Goal: Task Accomplishment & Management: Use online tool/utility

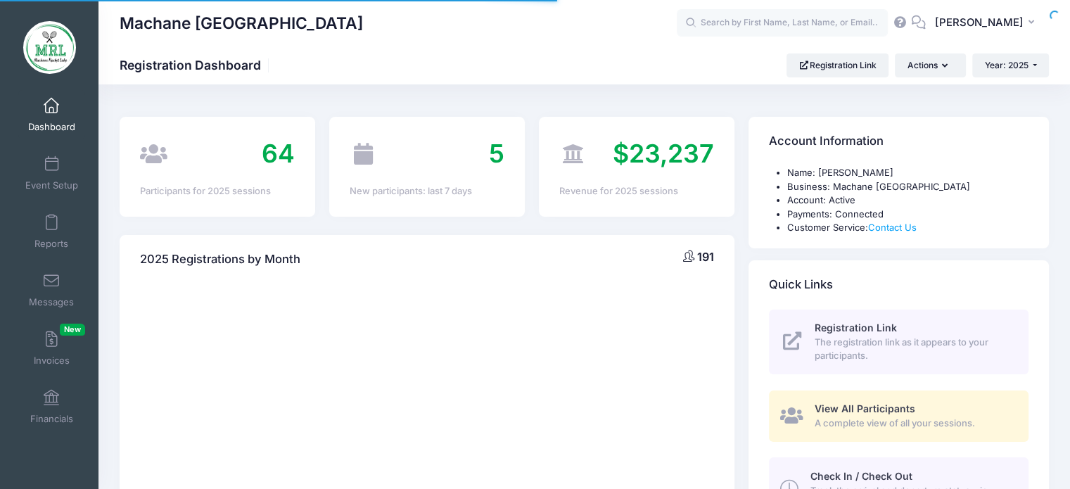
select select
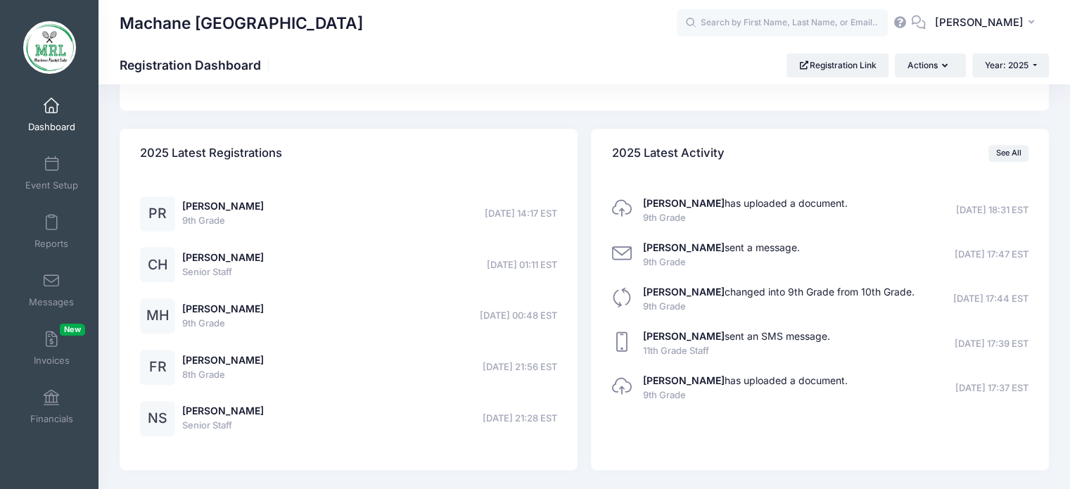
scroll to position [1123, 0]
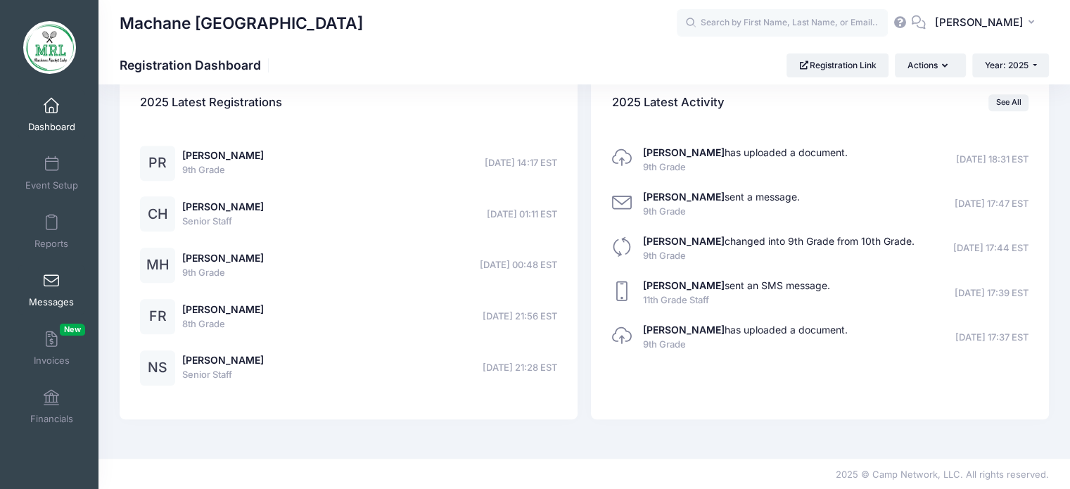
click at [51, 282] on span at bounding box center [51, 281] width 0 height 15
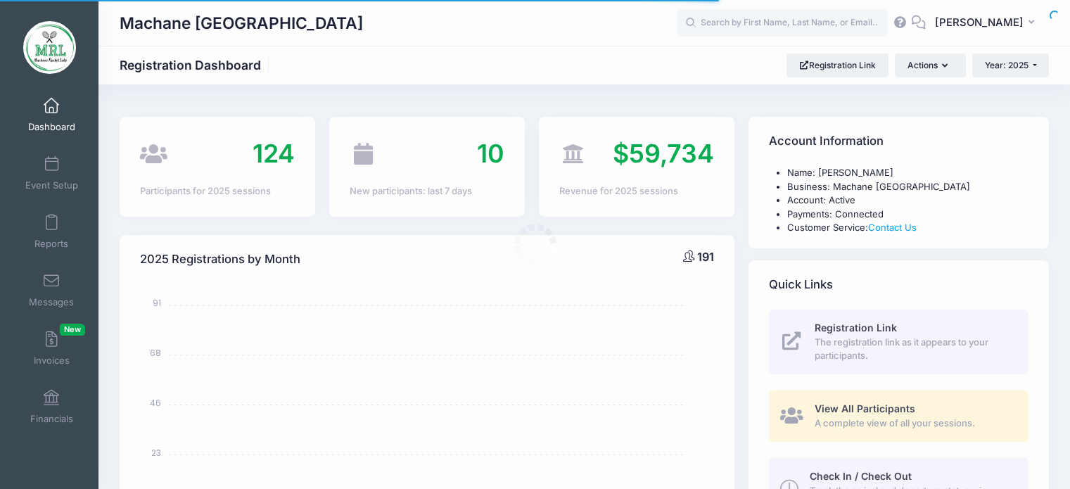
select select
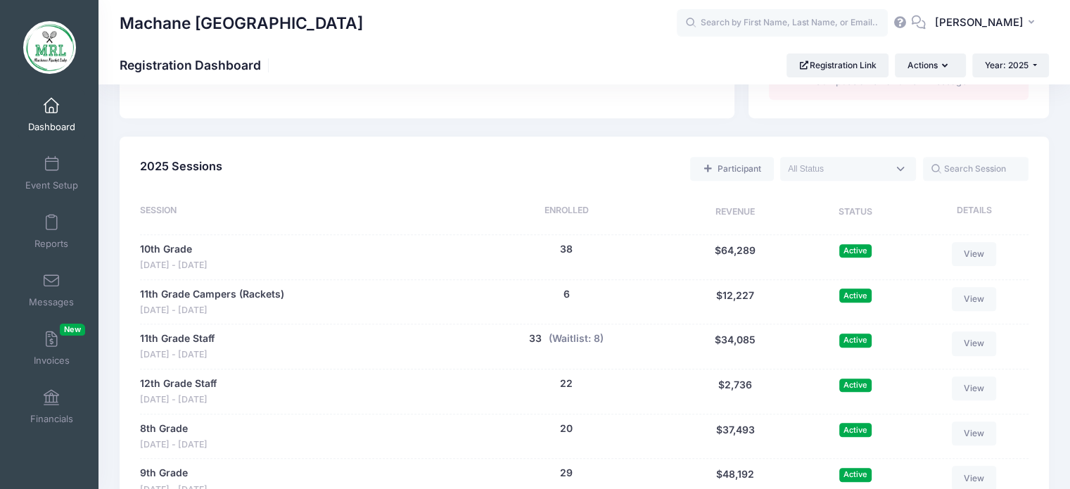
scroll to position [693, 0]
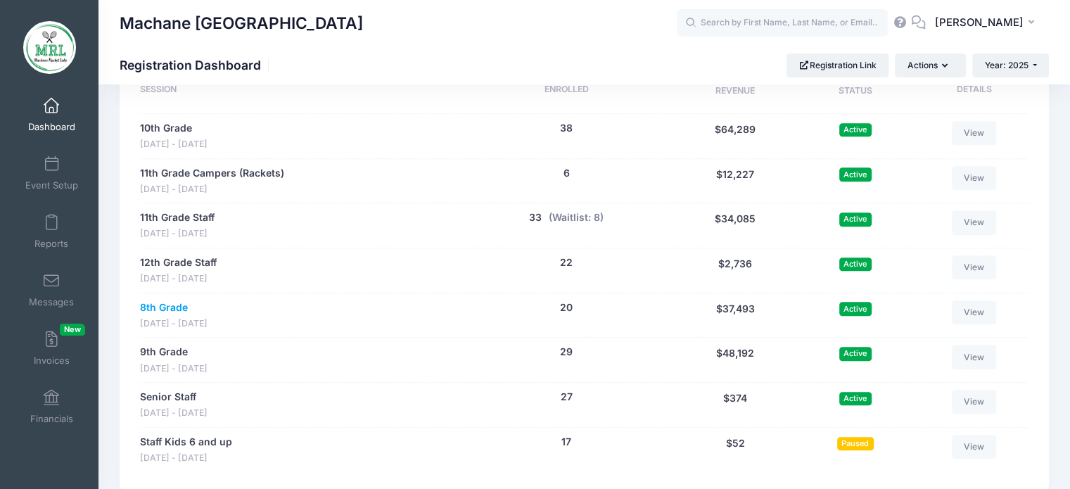
click at [166, 312] on link "8th Grade" at bounding box center [164, 308] width 48 height 15
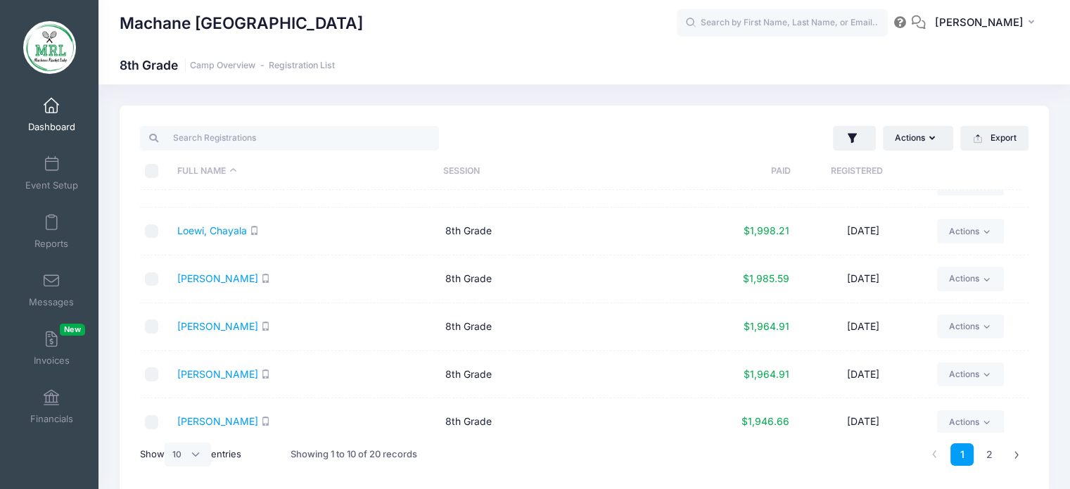
scroll to position [232, 0]
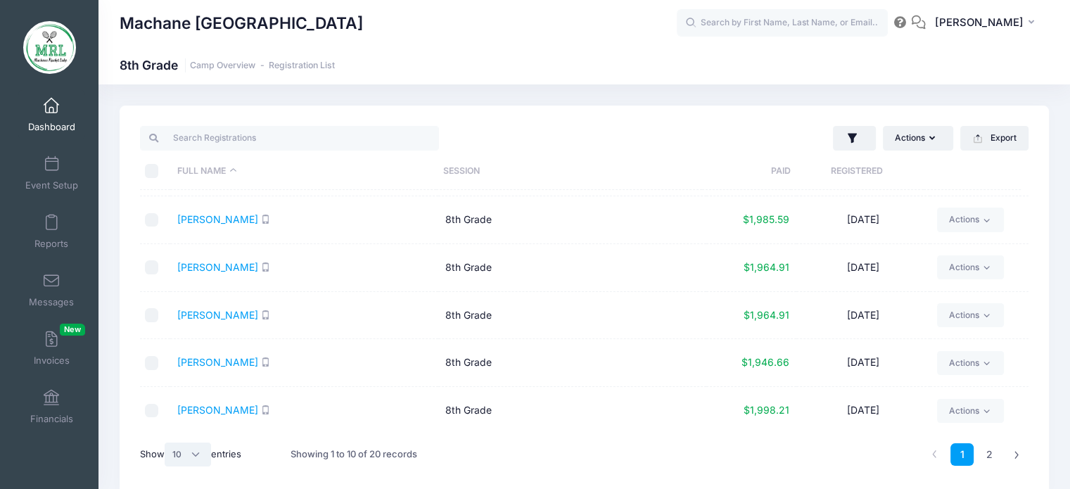
click at [189, 451] on select "All 10 25 50" at bounding box center [188, 455] width 46 height 24
select select "-1"
click at [167, 443] on select "All 10 25 50" at bounding box center [188, 455] width 46 height 24
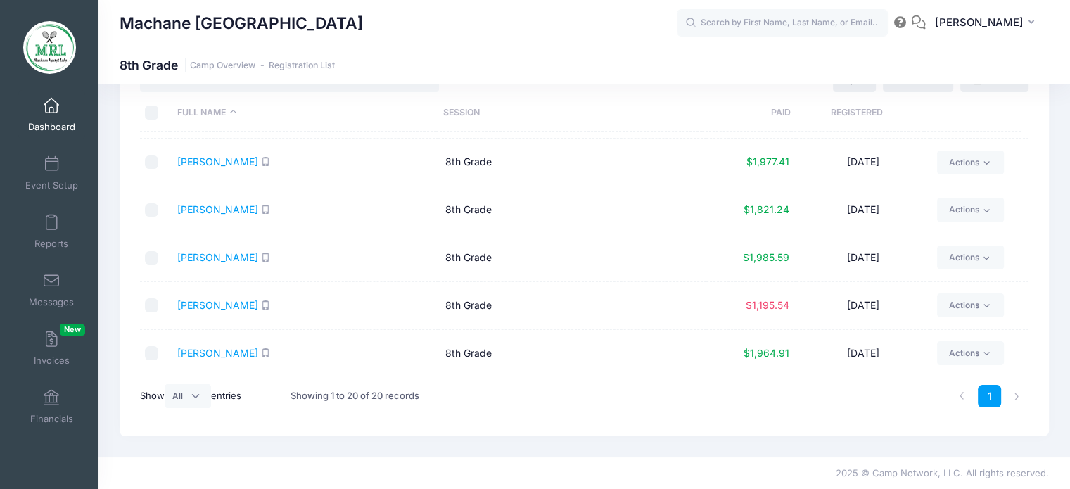
click at [45, 115] on link "Dashboard" at bounding box center [51, 114] width 67 height 49
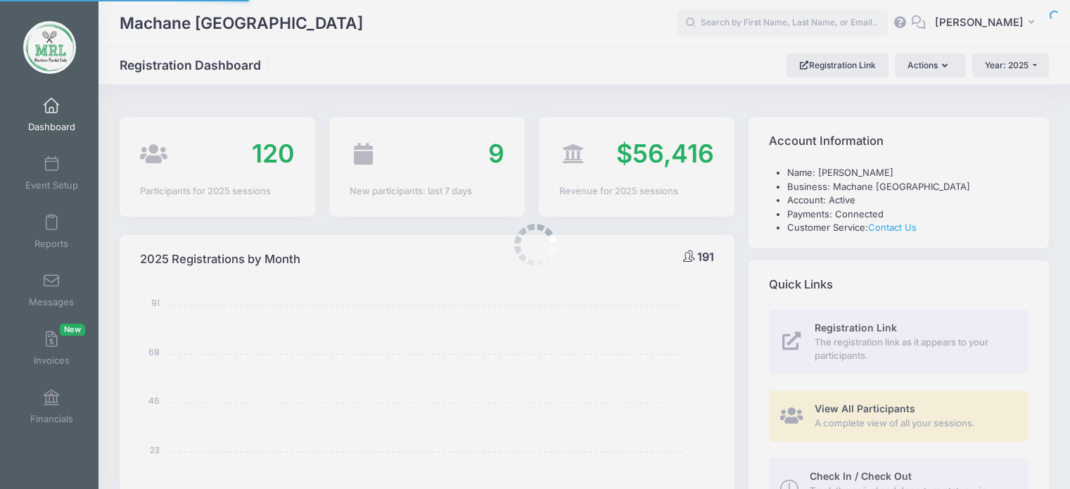
select select
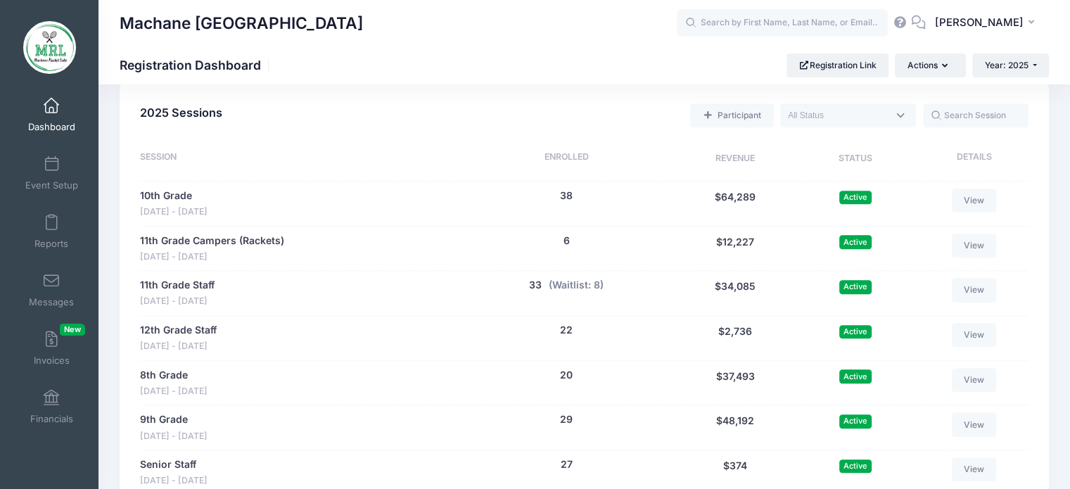
scroll to position [631, 0]
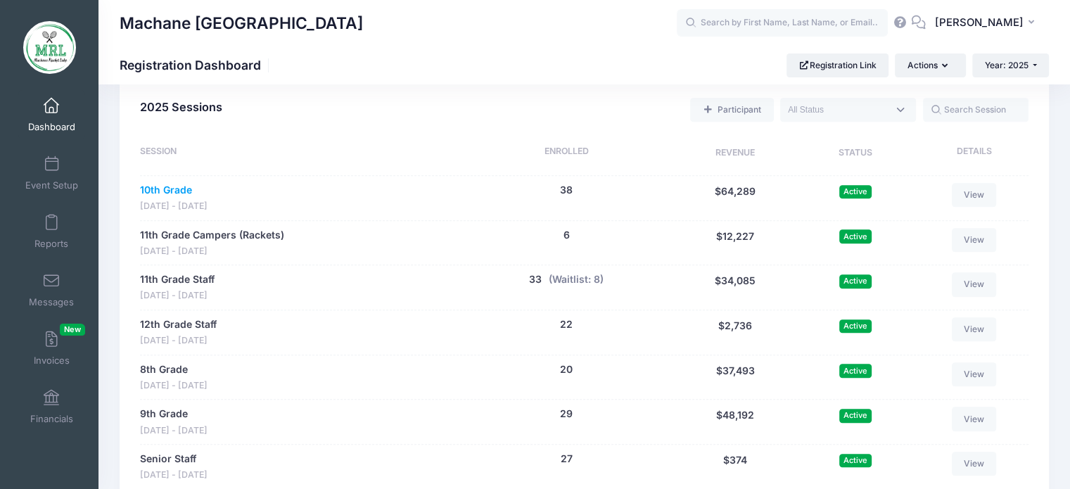
click at [172, 190] on link "10th Grade" at bounding box center [166, 190] width 52 height 15
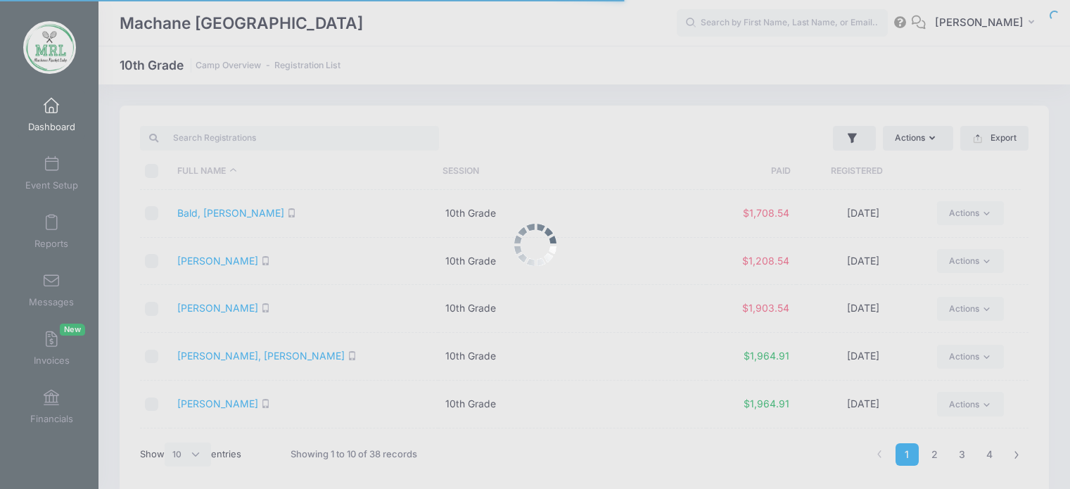
select select "10"
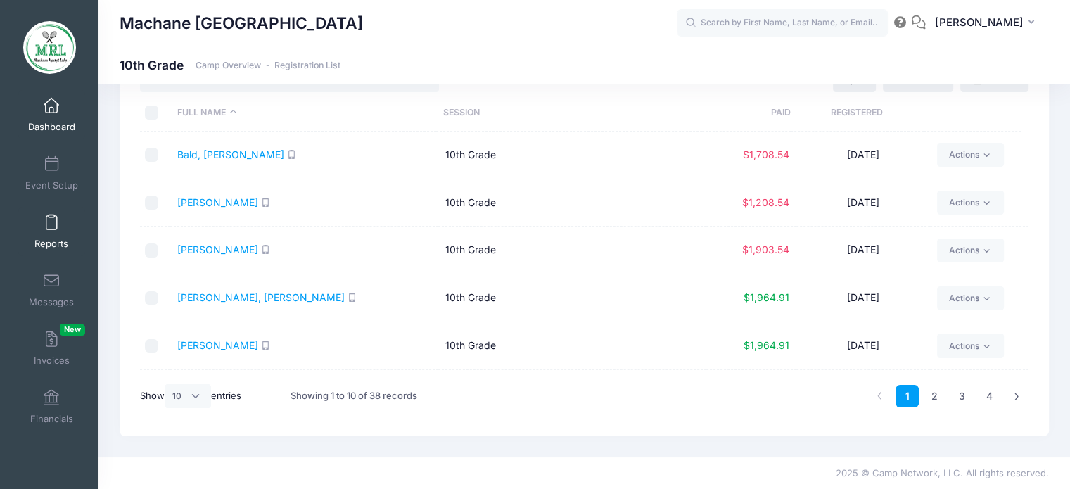
click at [39, 239] on span "Reports" at bounding box center [51, 244] width 34 height 12
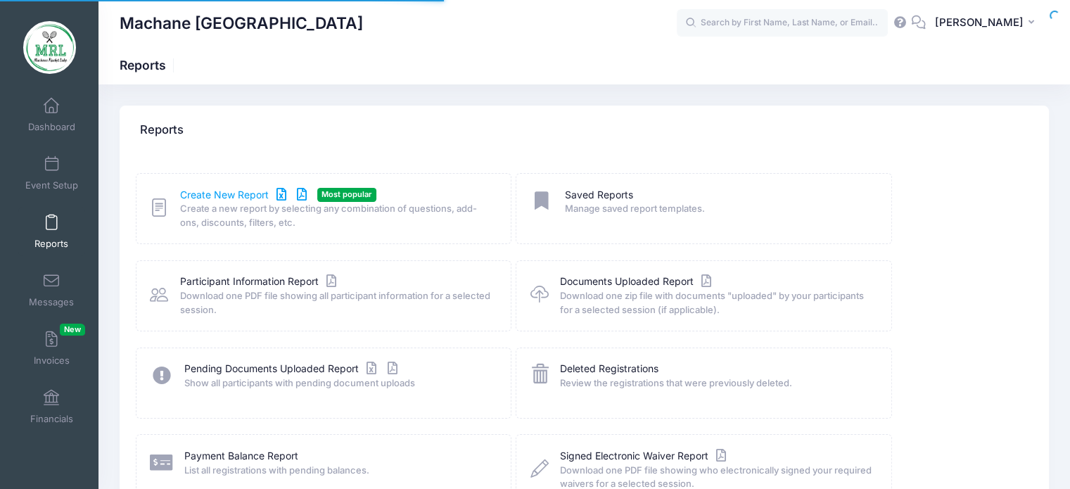
click at [217, 199] on link "Create New Report" at bounding box center [245, 195] width 131 height 15
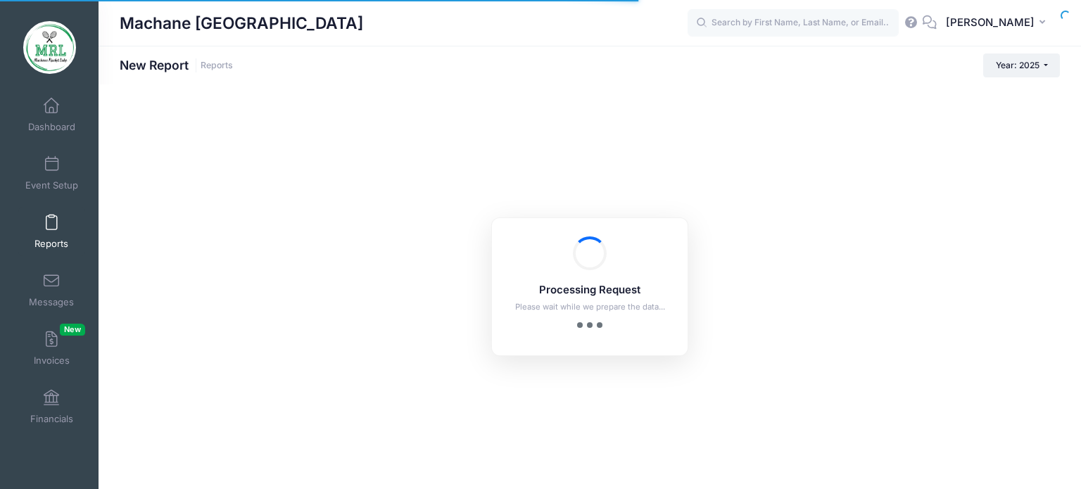
checkbox input "true"
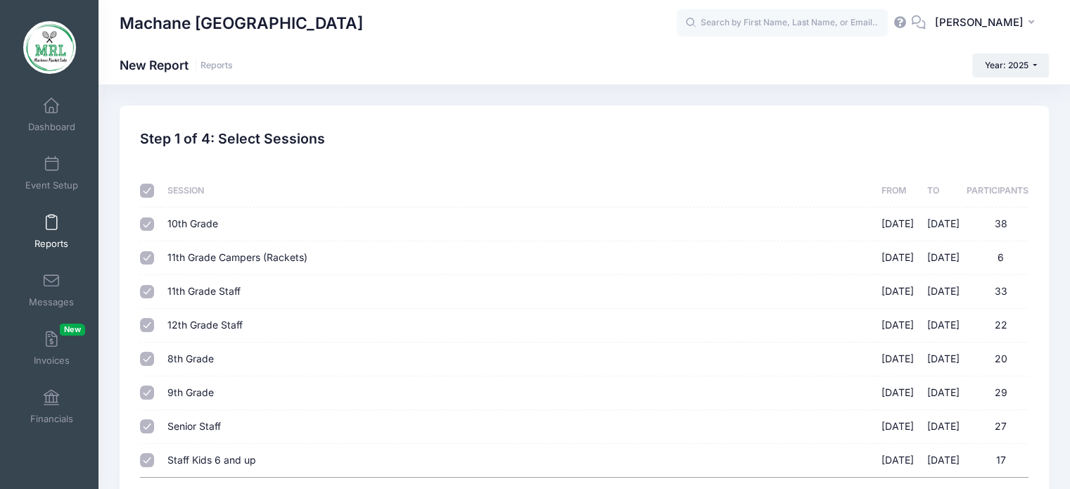
scroll to position [128, 0]
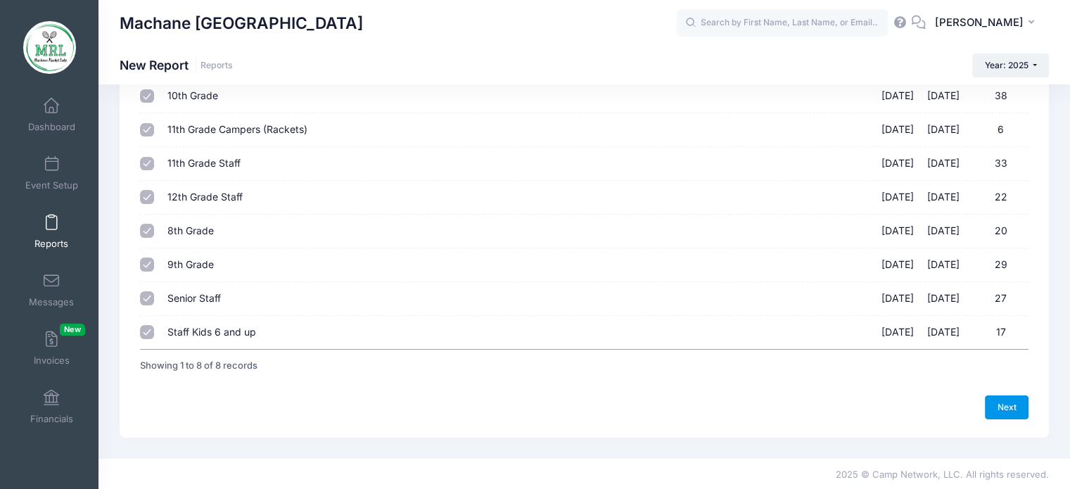
click at [1012, 410] on link "Next" at bounding box center [1007, 408] width 44 height 24
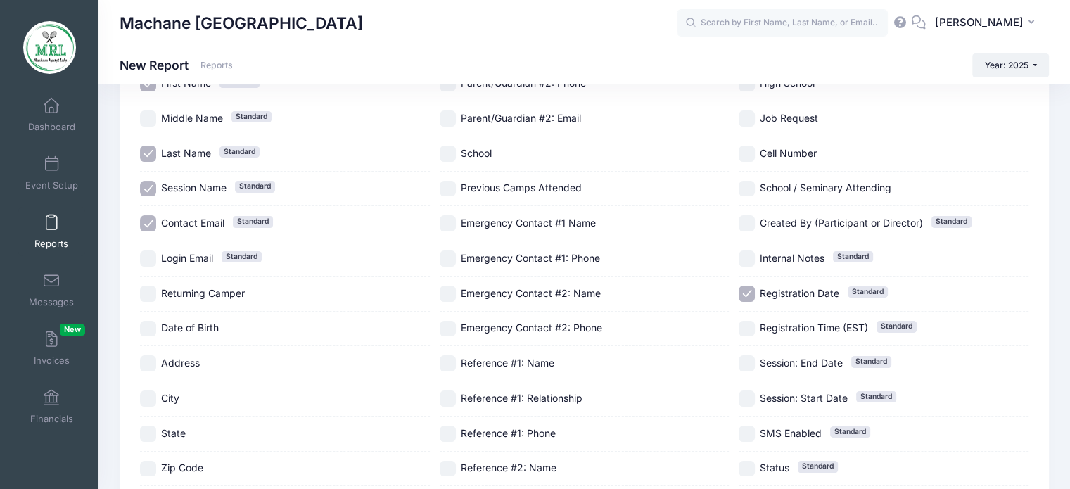
scroll to position [137, 0]
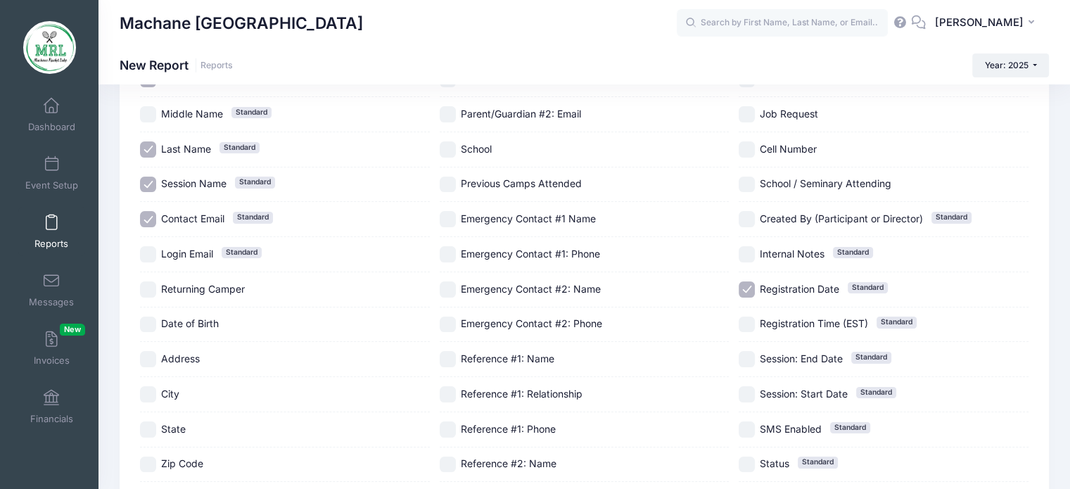
click at [187, 215] on span "Contact Email" at bounding box center [192, 219] width 63 height 12
checkbox input "false"
click at [179, 185] on span "Session Name" at bounding box center [193, 183] width 65 height 12
checkbox input "false"
click at [765, 289] on span "Registration Date" at bounding box center [800, 289] width 80 height 12
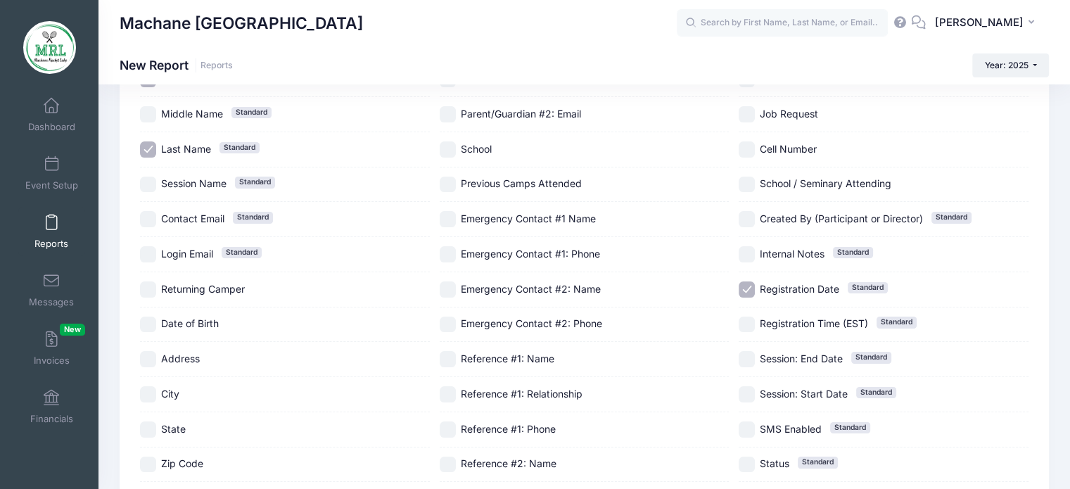
checkbox input "false"
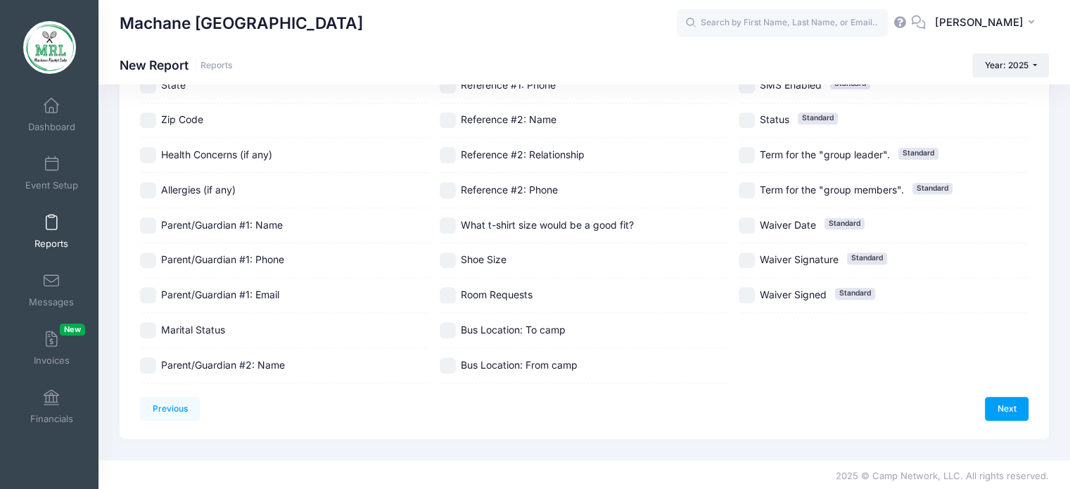
click at [479, 324] on span "Bus Location: To camp" at bounding box center [513, 330] width 105 height 12
checkbox input "true"
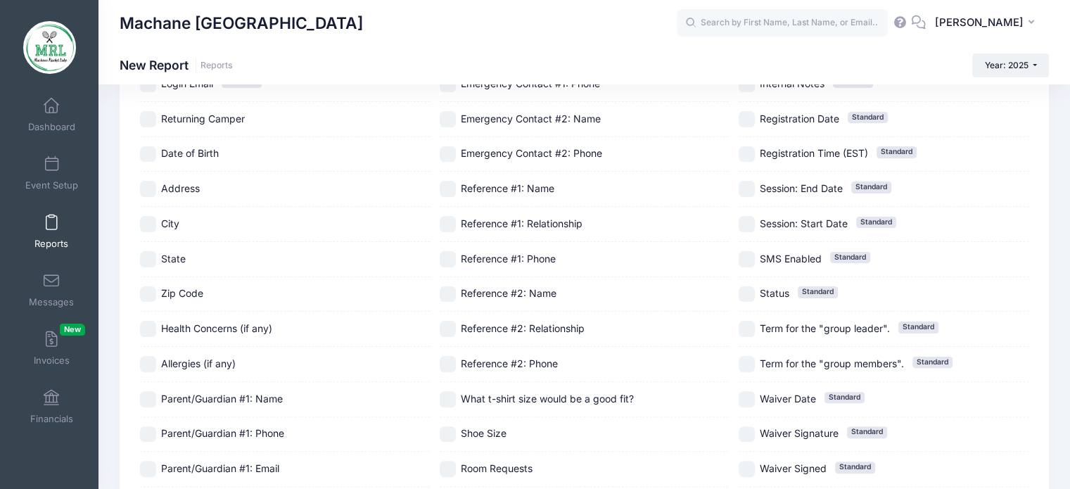
click at [152, 227] on input "City" at bounding box center [148, 224] width 16 height 16
checkbox input "true"
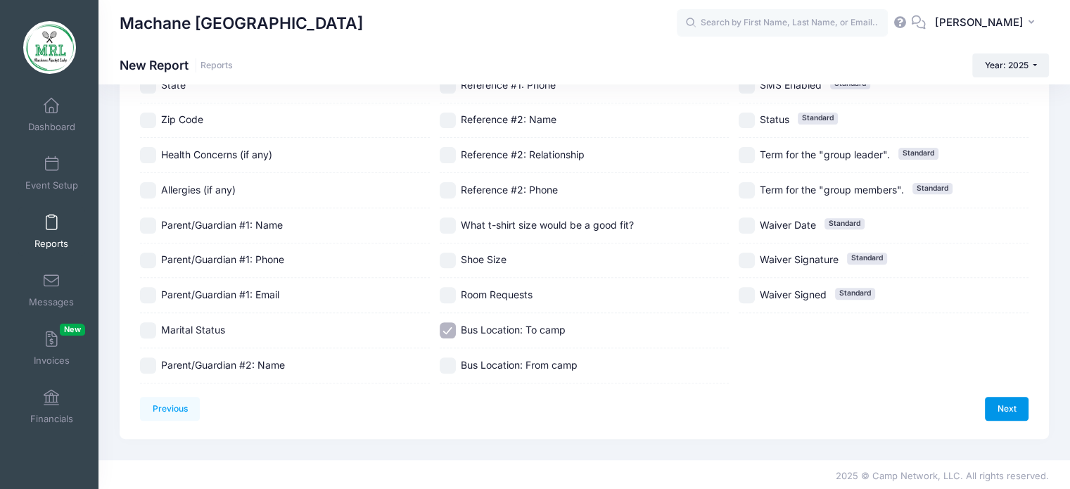
click at [1017, 405] on link "Next" at bounding box center [1007, 409] width 44 height 24
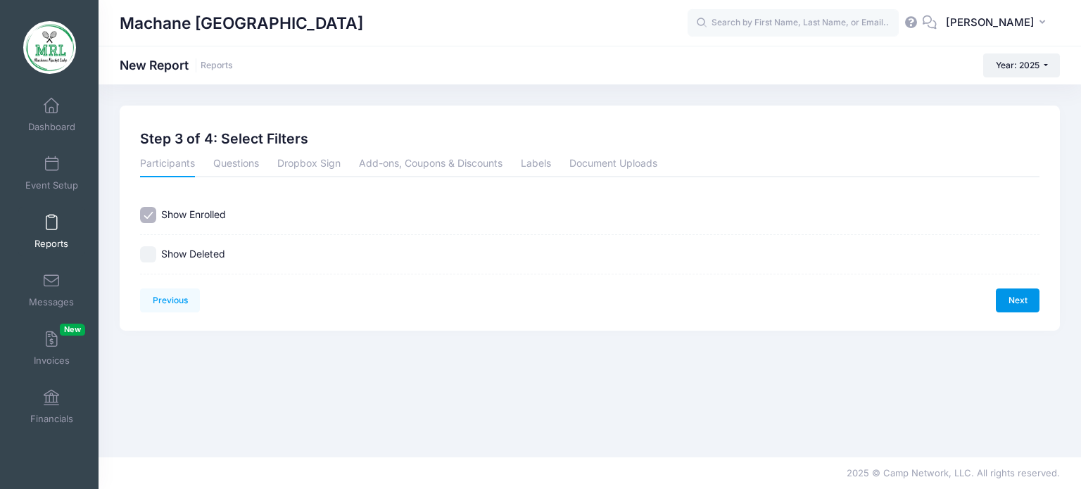
click at [1005, 291] on link "Next" at bounding box center [1018, 301] width 44 height 24
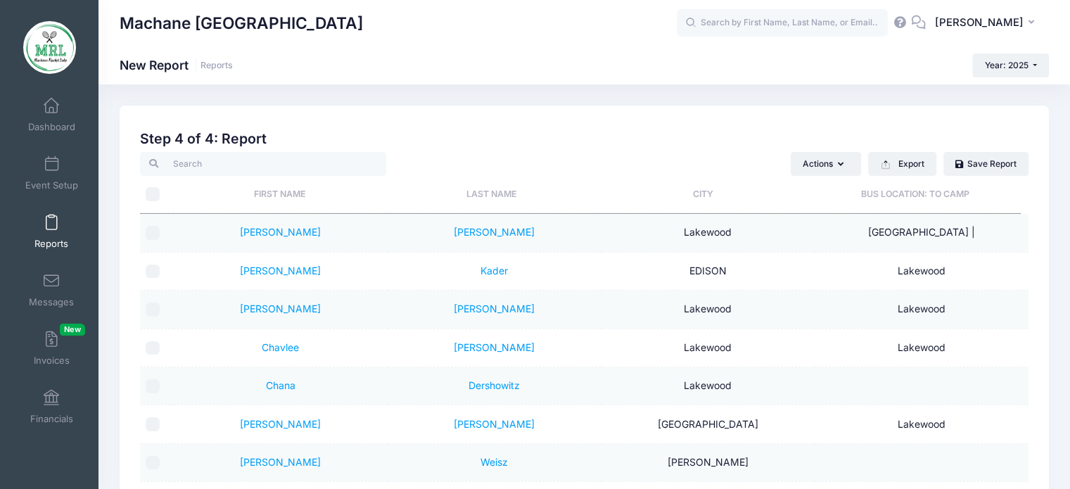
click at [697, 191] on th "City" at bounding box center [704, 194] width 212 height 37
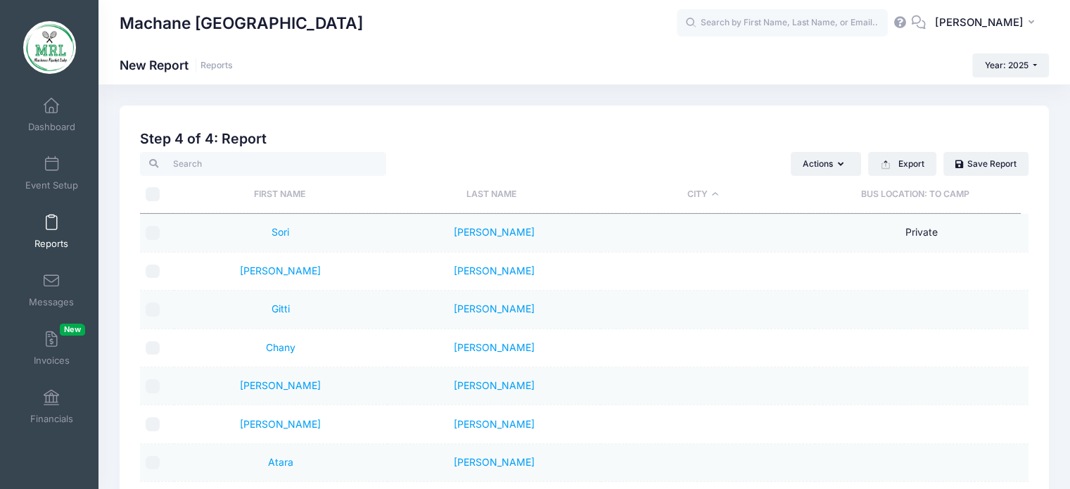
click at [716, 194] on th "City" at bounding box center [704, 194] width 212 height 37
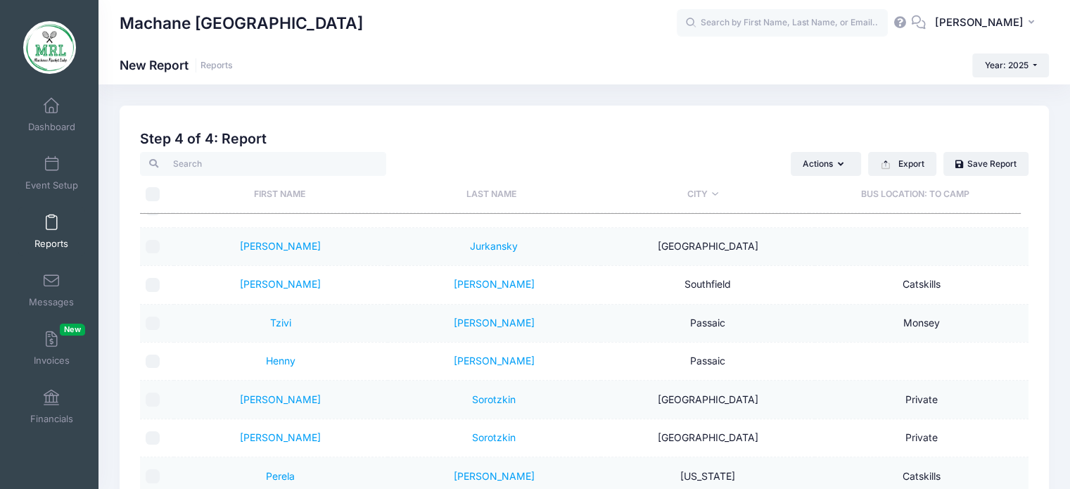
scroll to position [447, 0]
click at [491, 201] on th "Last Name" at bounding box center [492, 194] width 212 height 37
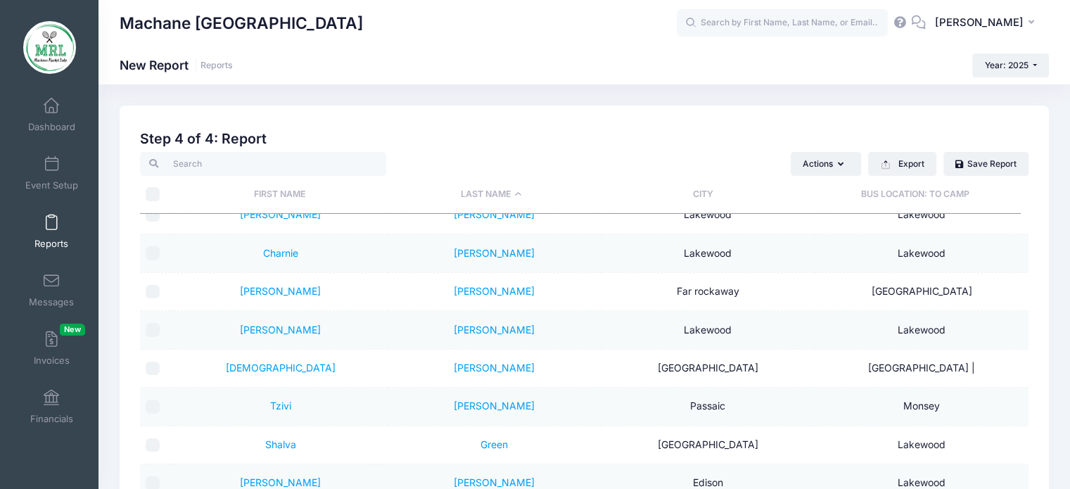
scroll to position [1514, 0]
